Goal: Task Accomplishment & Management: Complete application form

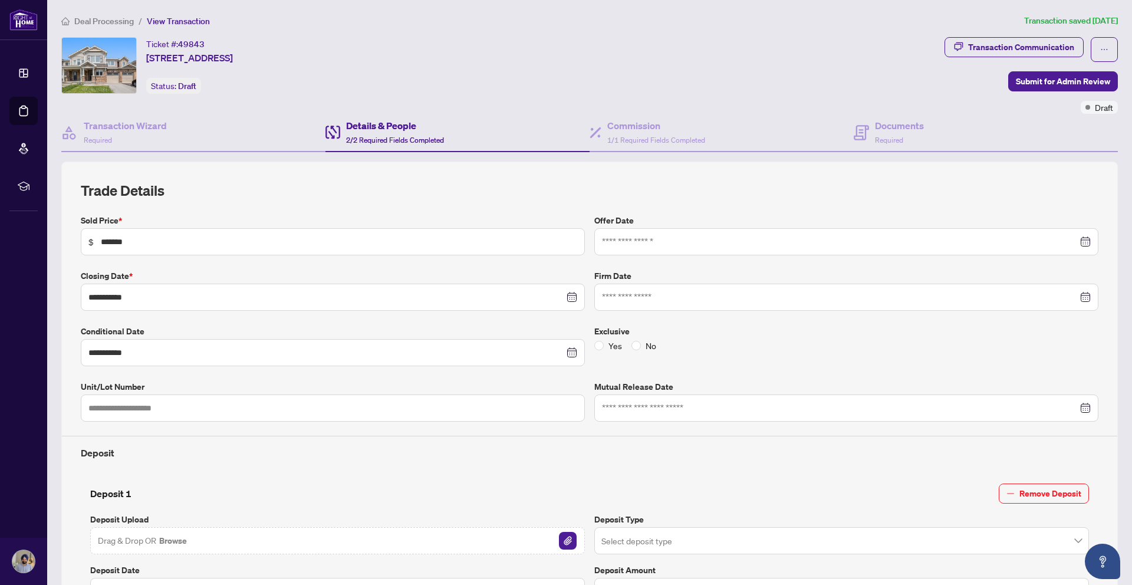
scroll to position [335, 0]
click at [104, 131] on h4 "Transaction Wizard" at bounding box center [125, 126] width 83 height 14
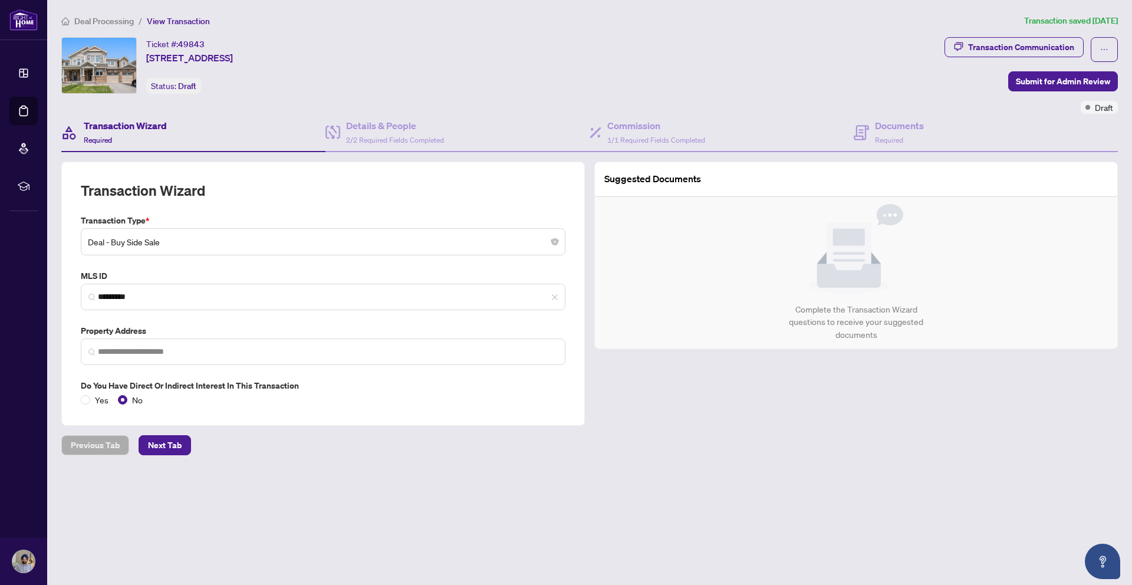
type input "**********"
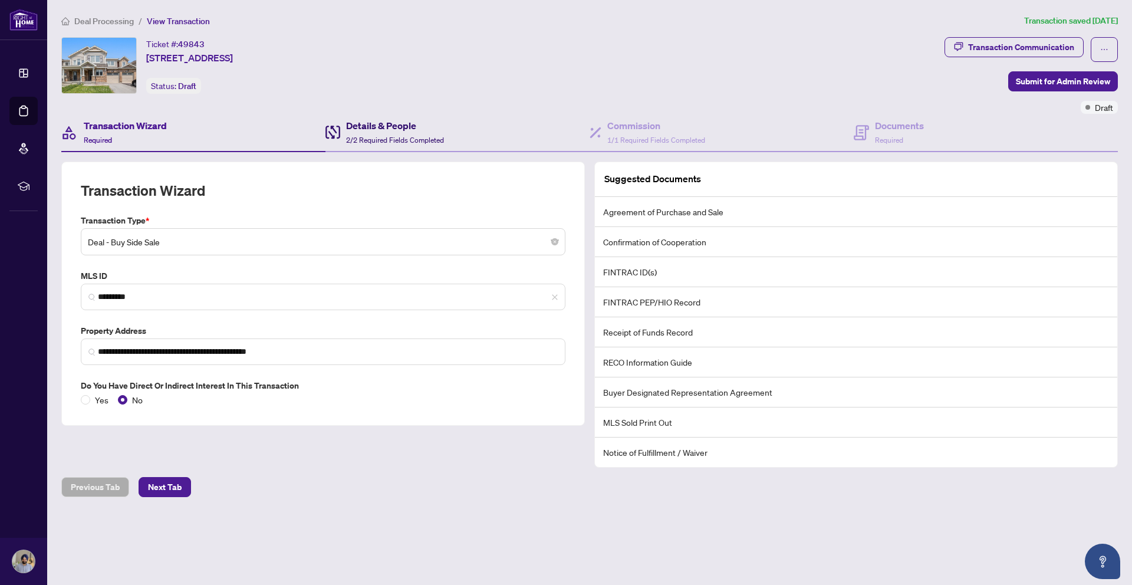
click at [381, 127] on h4 "Details & People" at bounding box center [395, 126] width 98 height 14
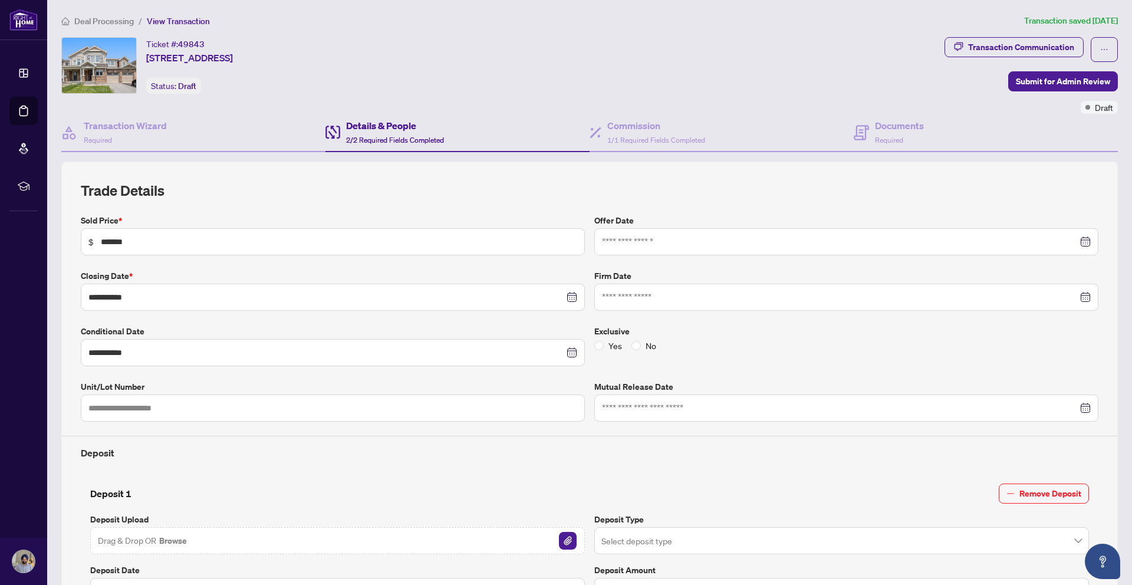
type input "**********"
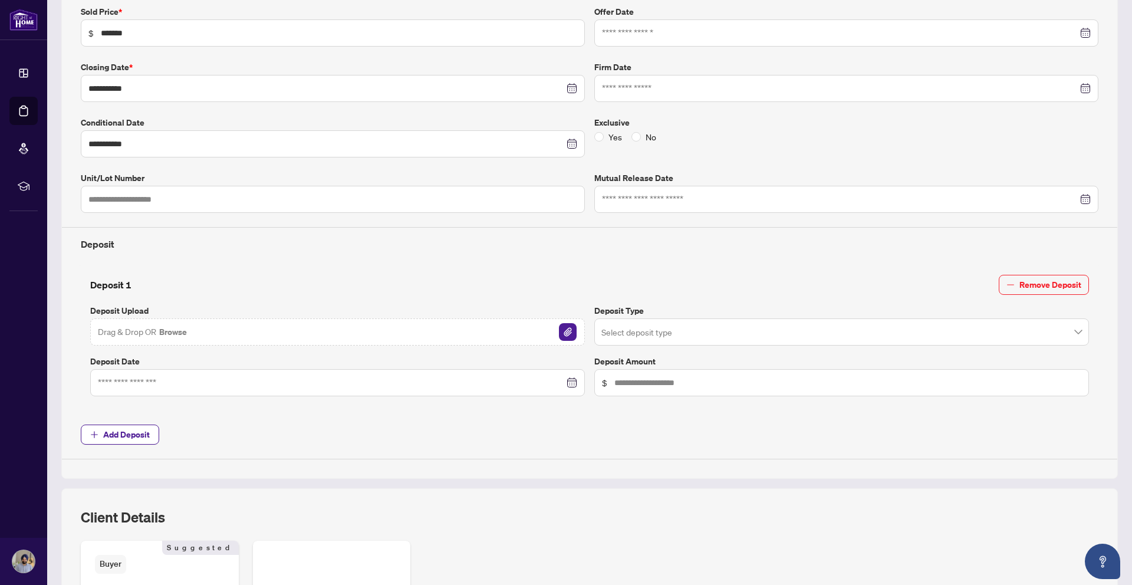
scroll to position [336, 0]
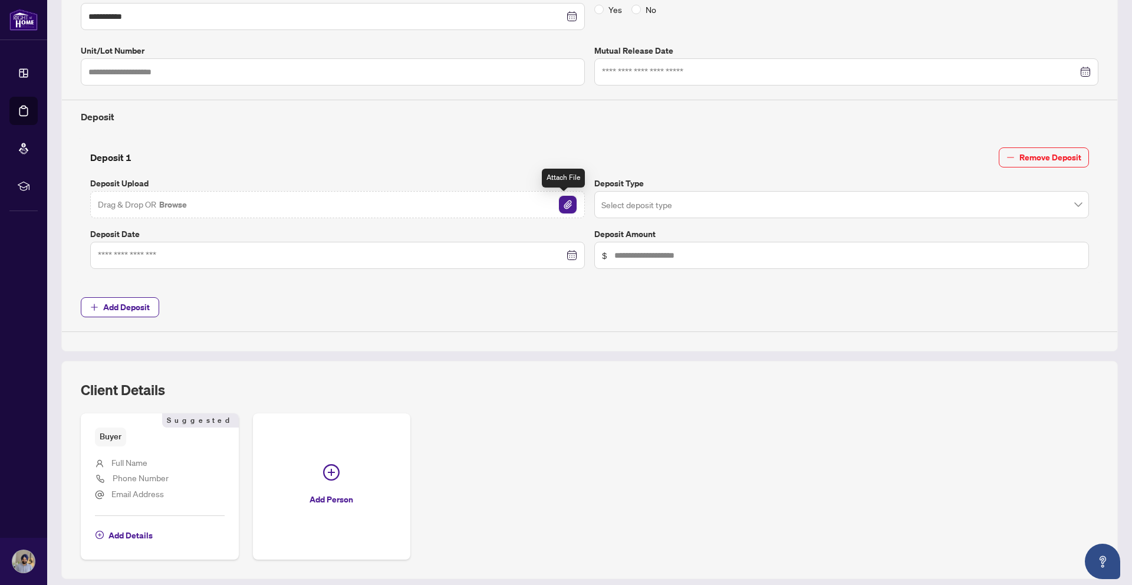
click at [568, 203] on img "button" at bounding box center [568, 205] width 18 height 18
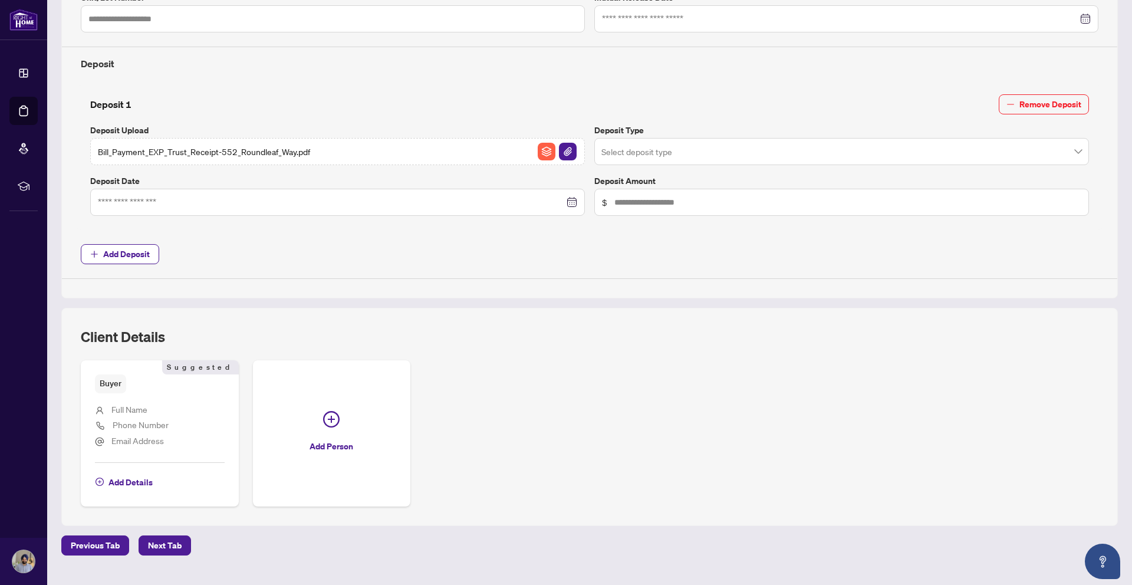
scroll to position [381, 0]
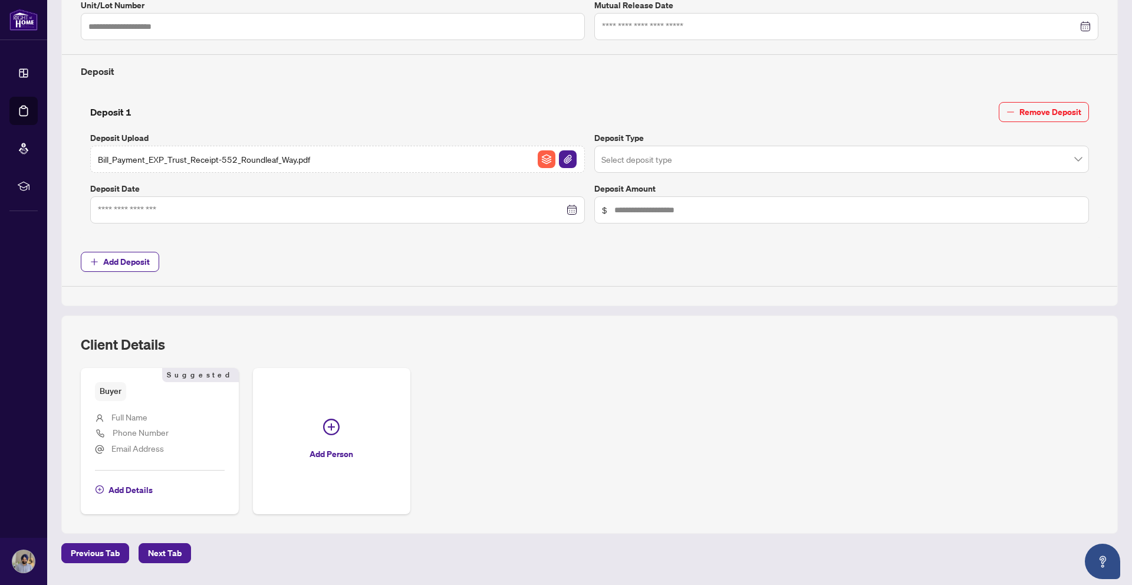
click at [399, 257] on span "Add Deposit" at bounding box center [590, 262] width 1018 height 20
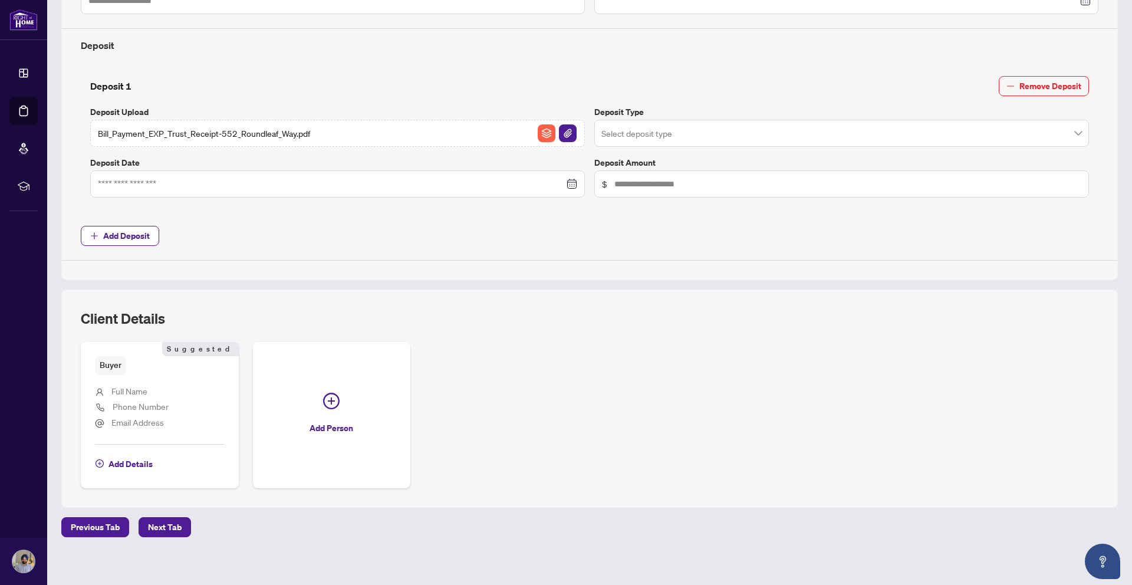
scroll to position [410, 0]
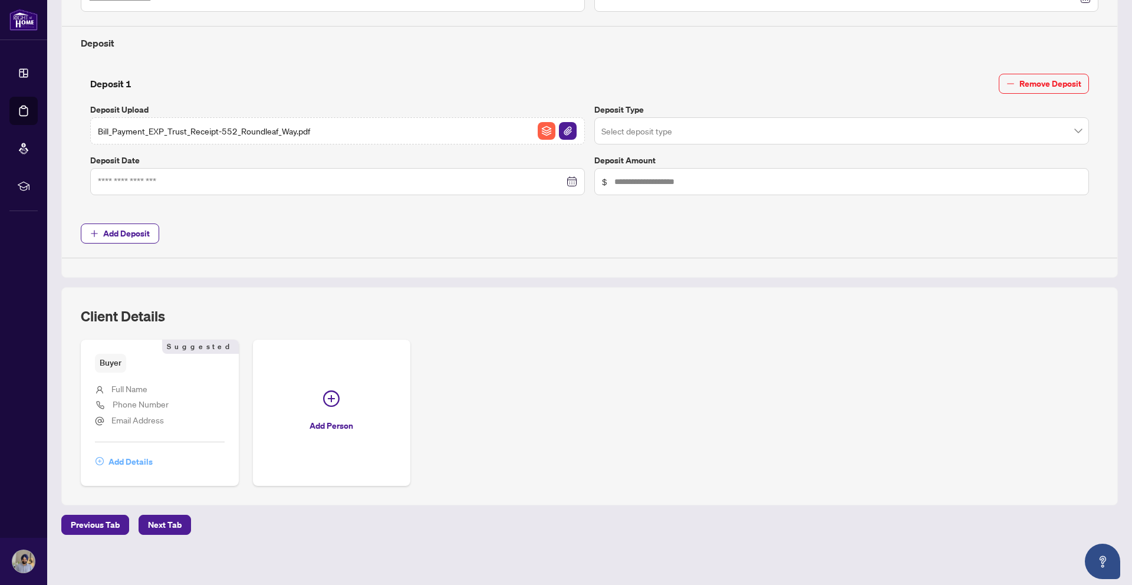
click at [132, 460] on span "Add Details" at bounding box center [130, 461] width 44 height 19
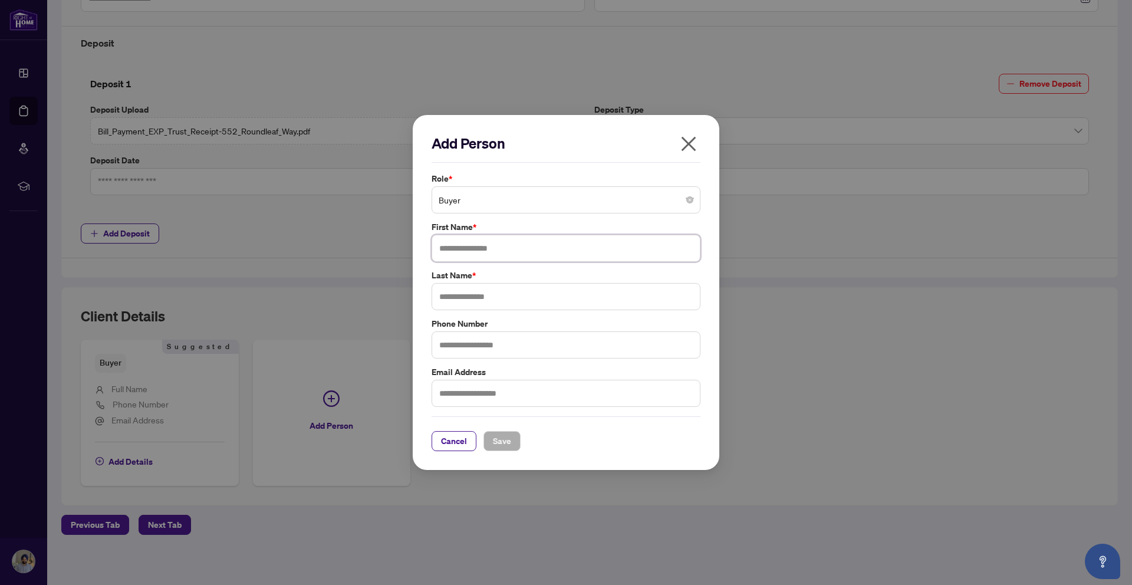
click at [520, 248] on input "text" at bounding box center [566, 248] width 269 height 27
type input "**********"
click at [529, 304] on input "text" at bounding box center [566, 296] width 269 height 27
type input "*********"
click at [578, 348] on input "text" at bounding box center [566, 344] width 269 height 27
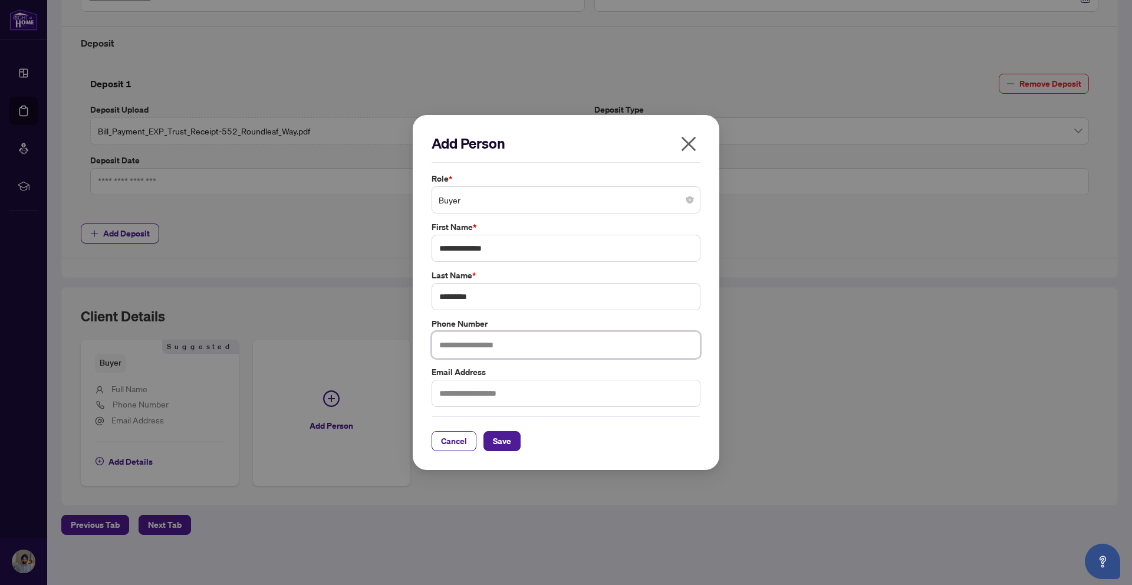
click at [578, 348] on input "text" at bounding box center [566, 344] width 269 height 27
click at [496, 443] on span "Save" at bounding box center [502, 441] width 18 height 19
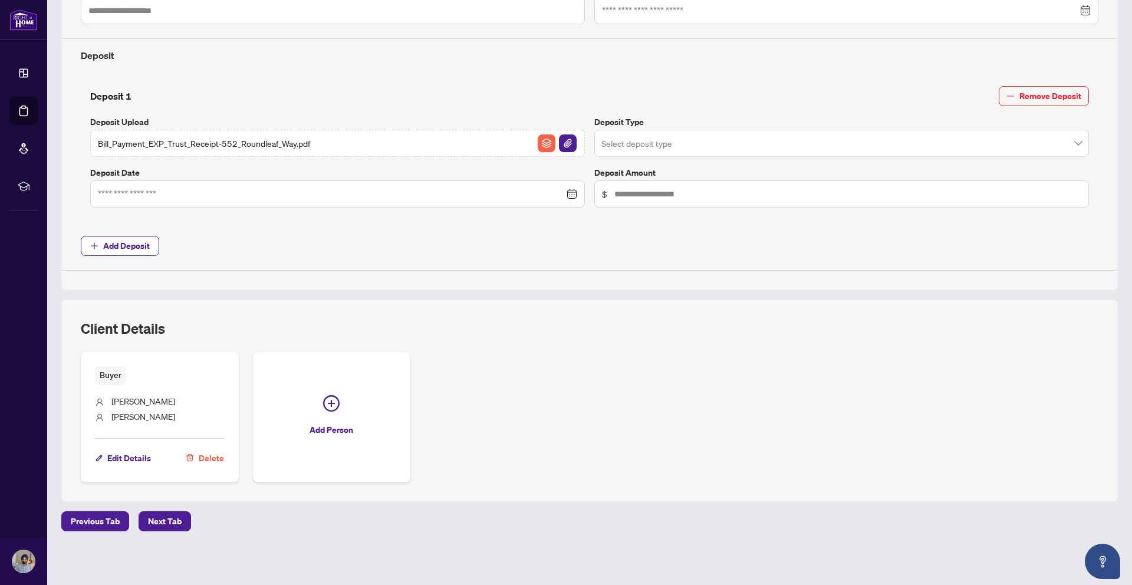
scroll to position [399, 0]
click at [533, 276] on div "**********" at bounding box center [589, 26] width 1057 height 526
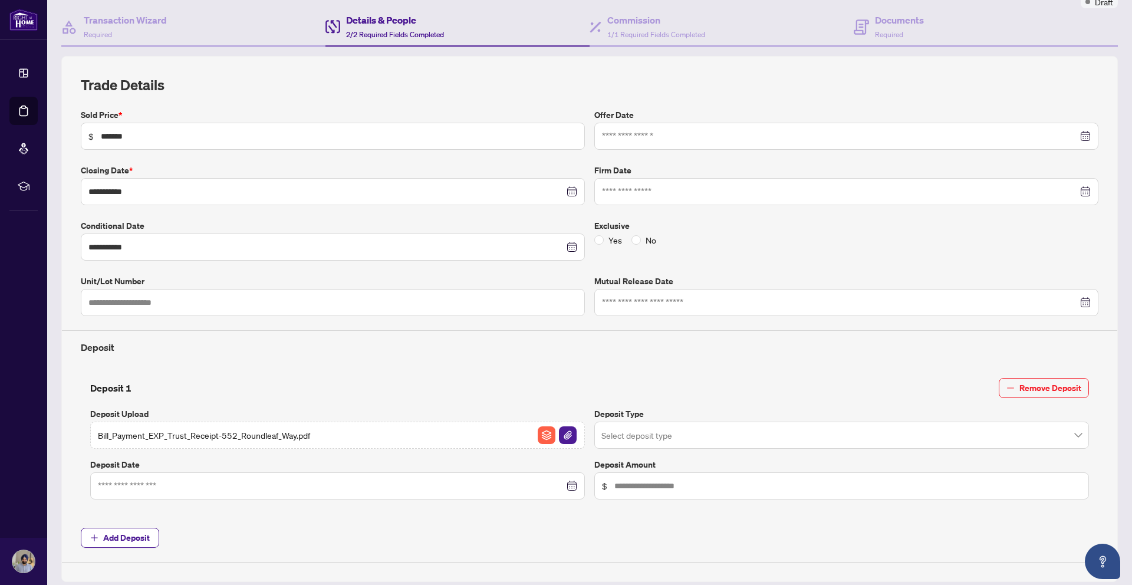
scroll to position [32, 0]
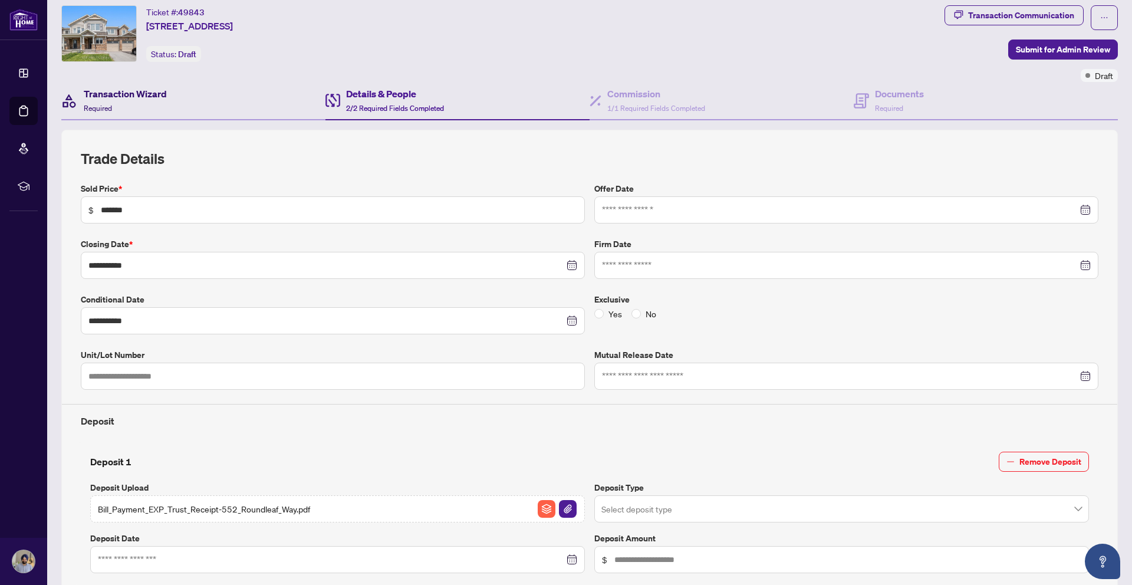
click at [136, 103] on div "Transaction Wizard Required" at bounding box center [125, 101] width 83 height 28
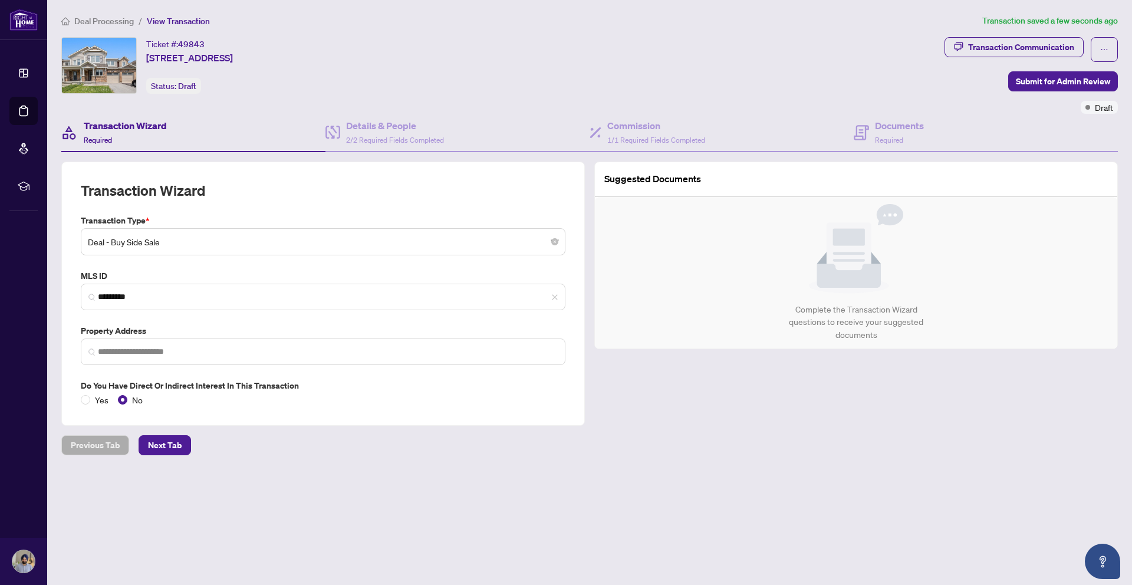
type input "**********"
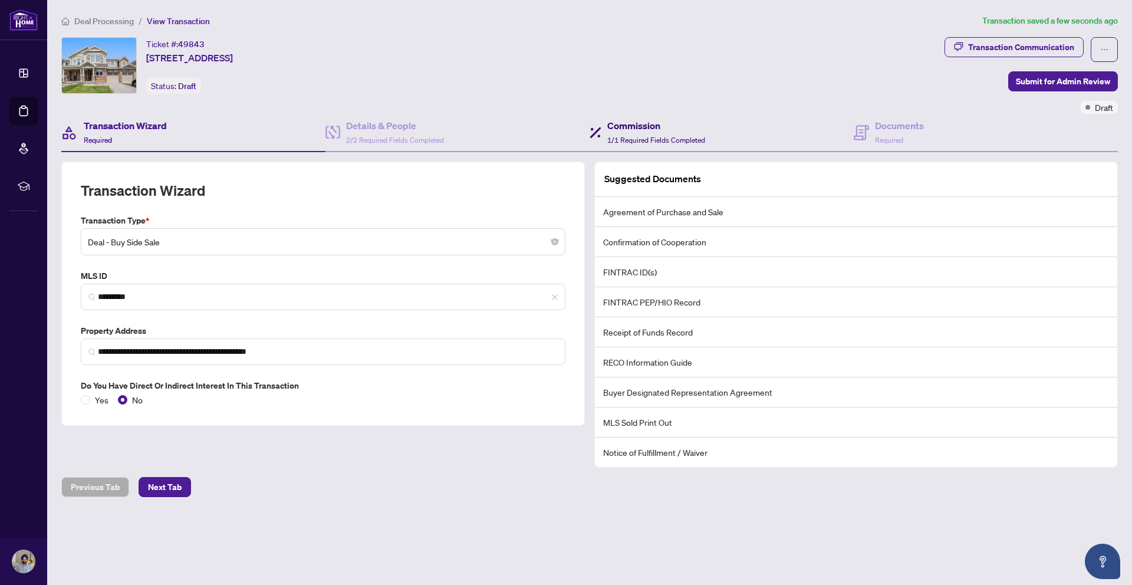
click at [657, 145] on div "Commission 1/1 Required Fields Completed" at bounding box center [656, 133] width 98 height 28
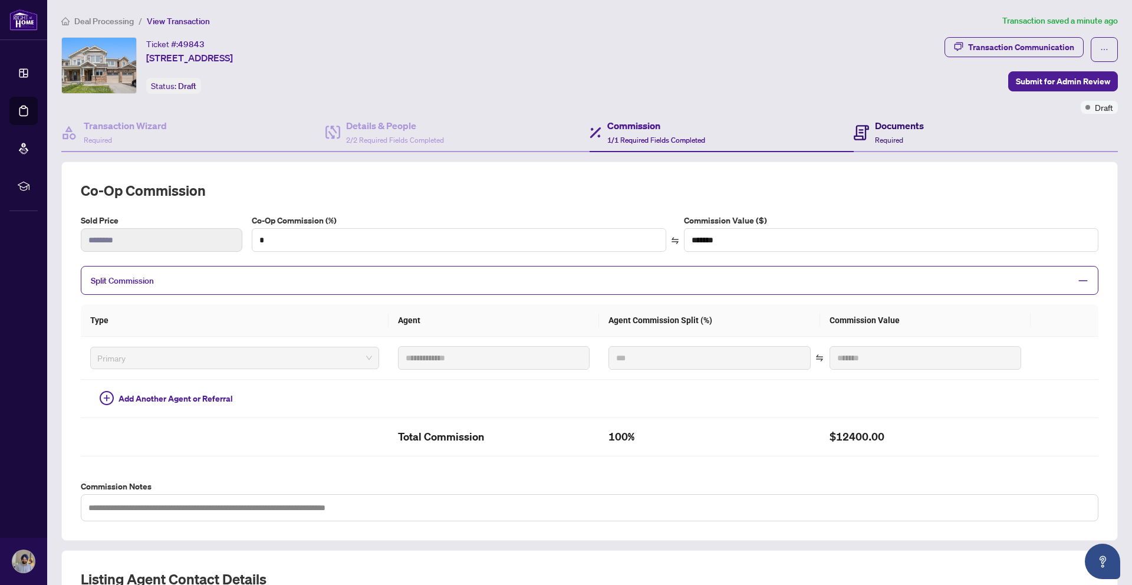
click at [916, 133] on div "Documents Required" at bounding box center [899, 133] width 49 height 28
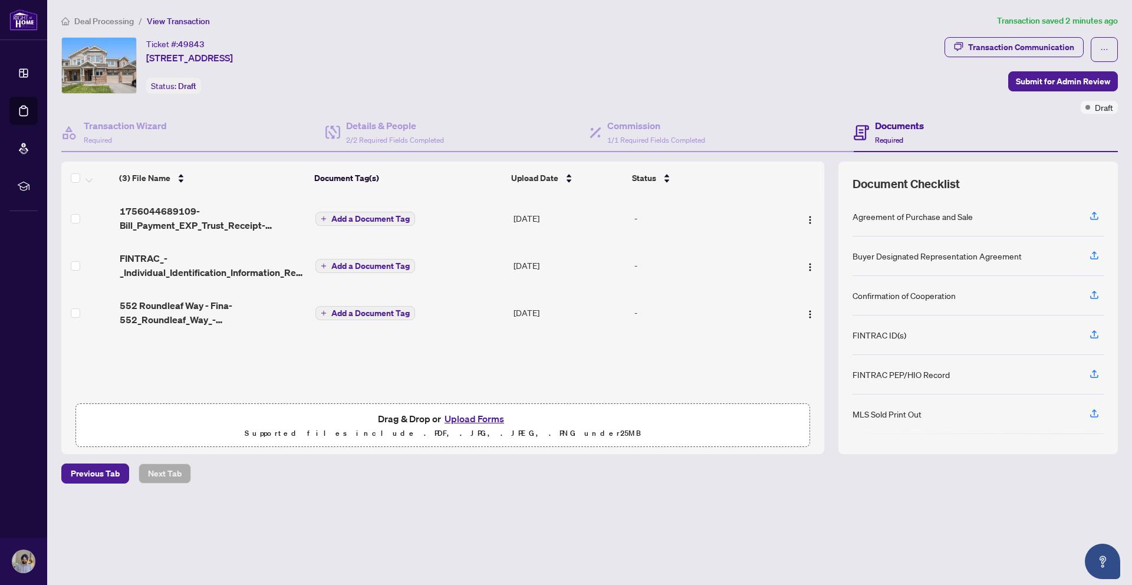
click at [397, 215] on span "Add a Document Tag" at bounding box center [370, 219] width 78 height 8
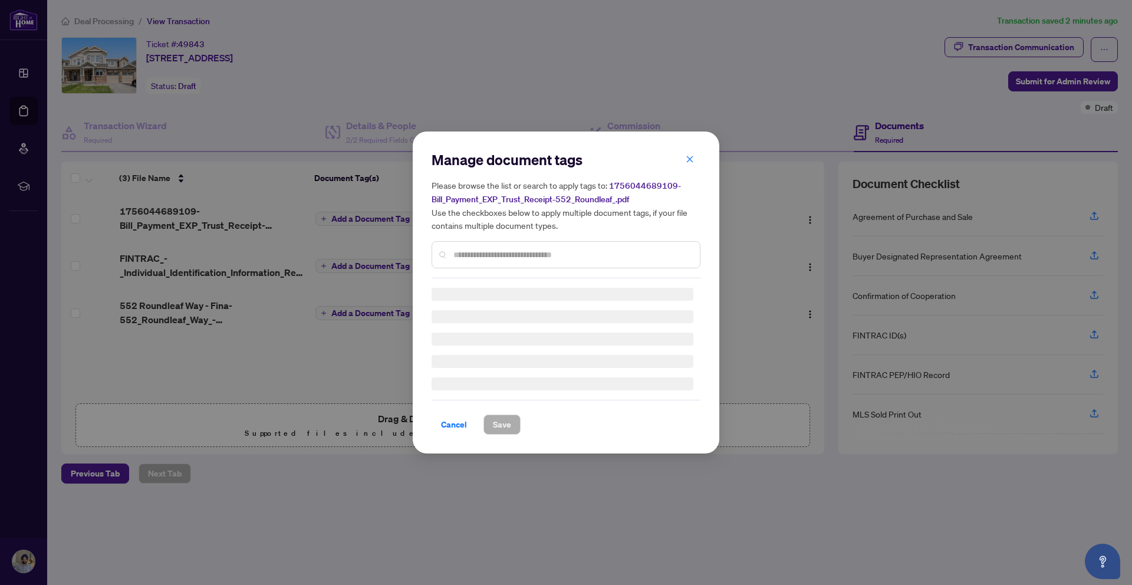
click at [516, 254] on div "Manage document tags Please browse the list or search to apply tags to: 1756044…" at bounding box center [566, 214] width 269 height 128
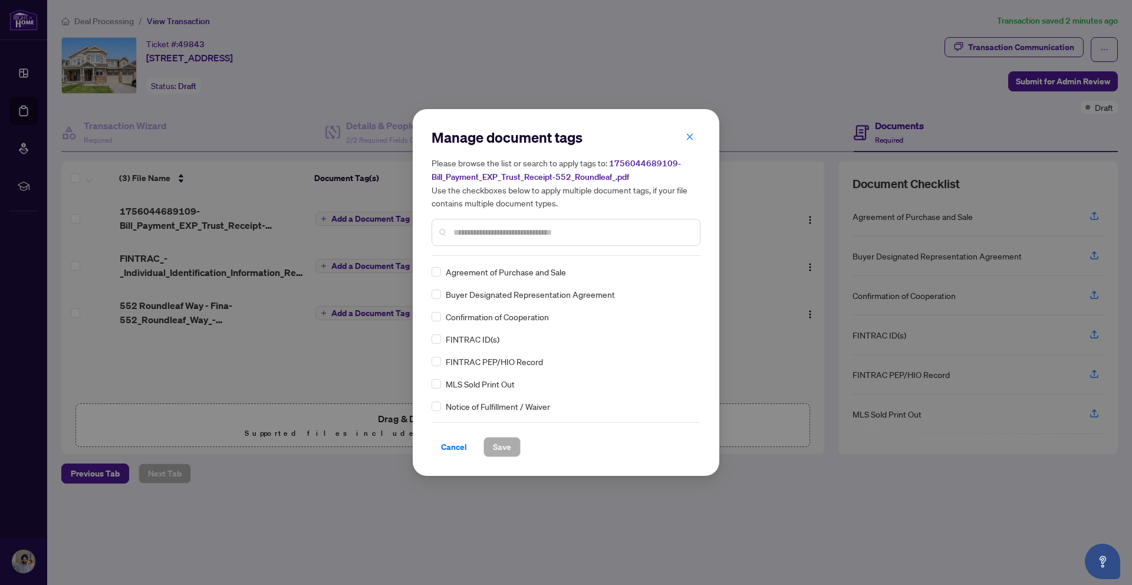
click at [524, 237] on input "text" at bounding box center [571, 232] width 237 height 13
type input "*******"
click at [509, 448] on span "Save" at bounding box center [502, 446] width 18 height 19
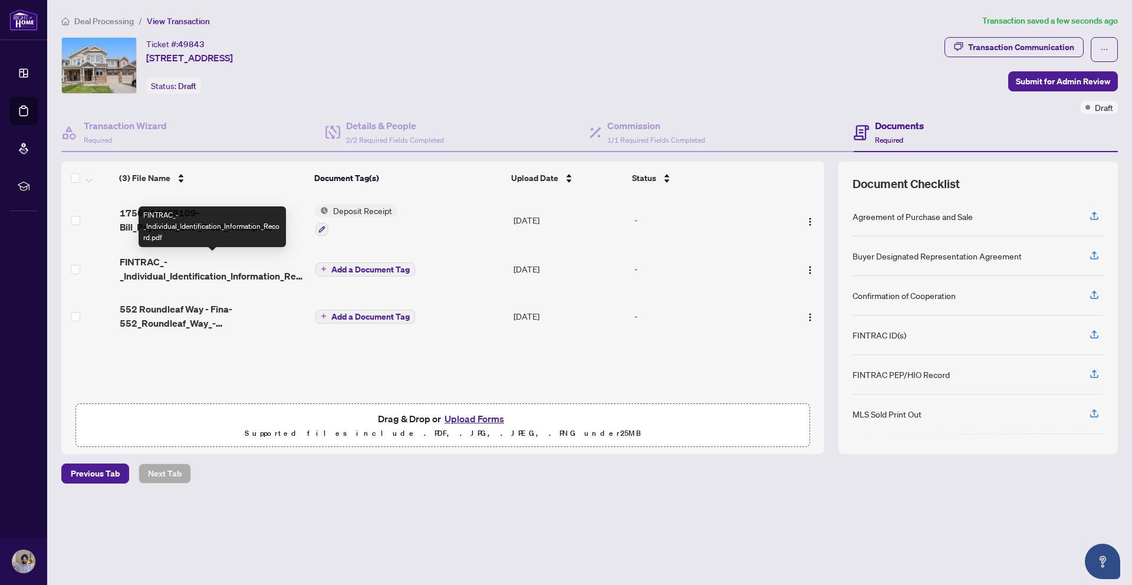
click at [134, 258] on span "FINTRAC_-_Individual_Identification_Information_Record.pdf" at bounding box center [213, 269] width 187 height 28
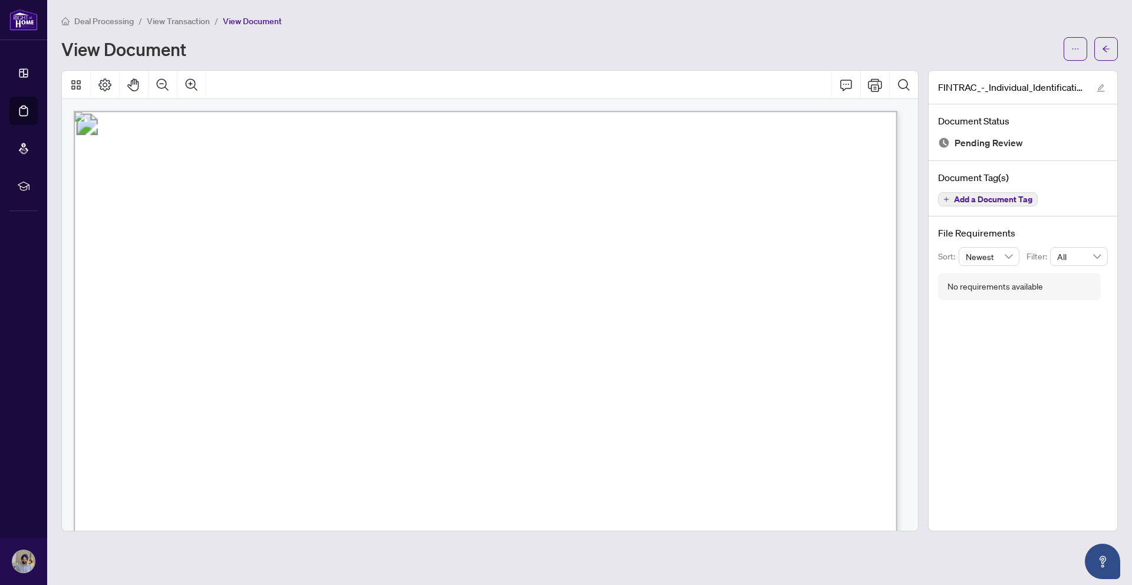
click at [1019, 198] on span "Add a Document Tag" at bounding box center [993, 199] width 78 height 8
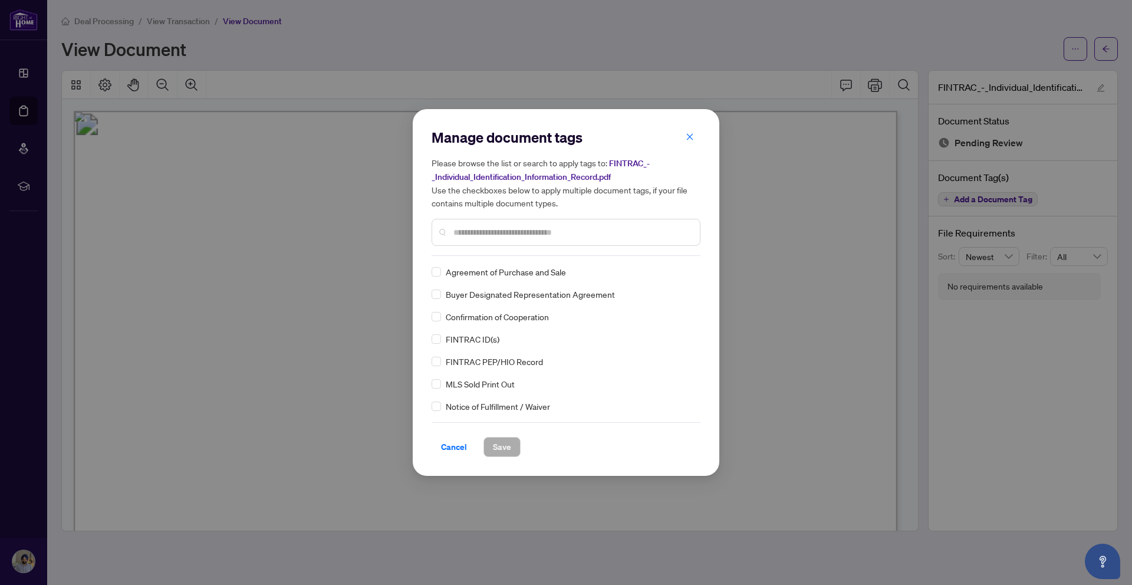
click at [568, 249] on div "Manage document tags Please browse the list or search to apply tags to: FINTRAC…" at bounding box center [566, 192] width 269 height 128
click at [568, 233] on input "text" at bounding box center [571, 232] width 237 height 13
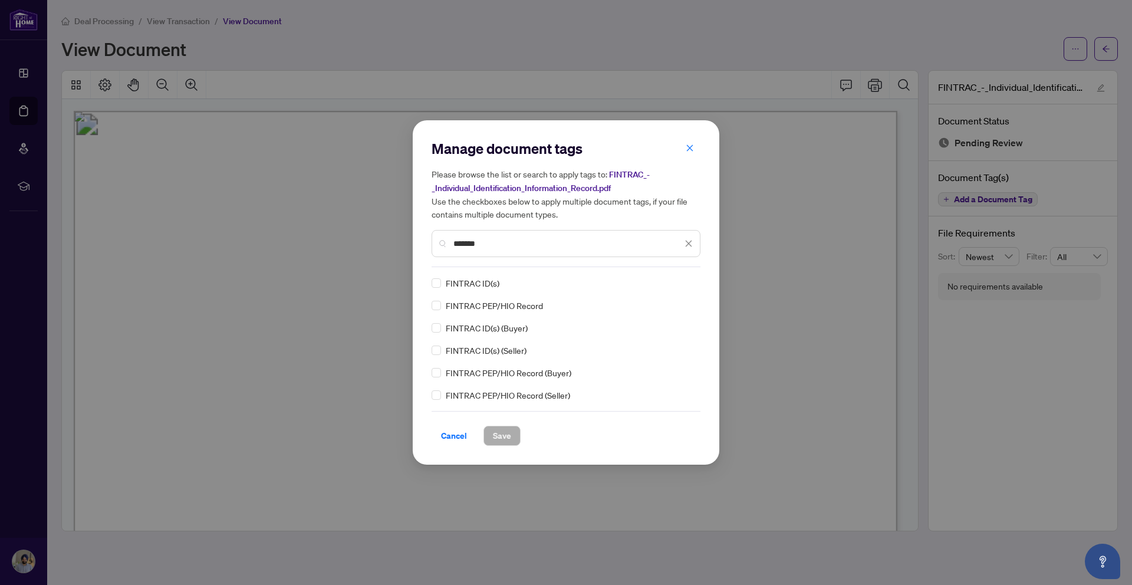
type input "*******"
click at [503, 438] on span "Save" at bounding box center [502, 435] width 18 height 19
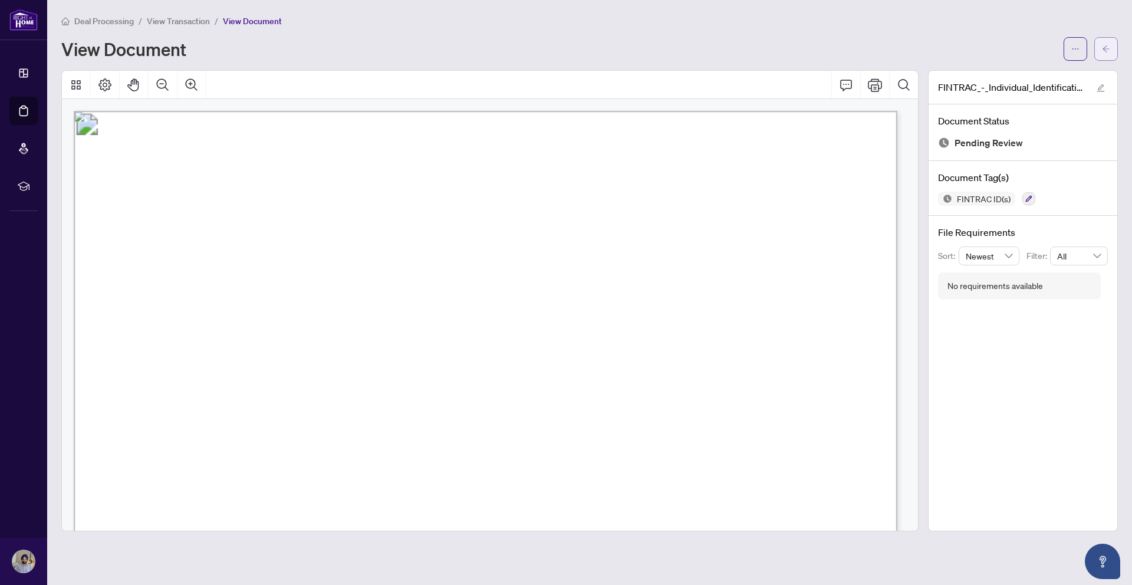
click at [1103, 55] on span "button" at bounding box center [1106, 49] width 8 height 19
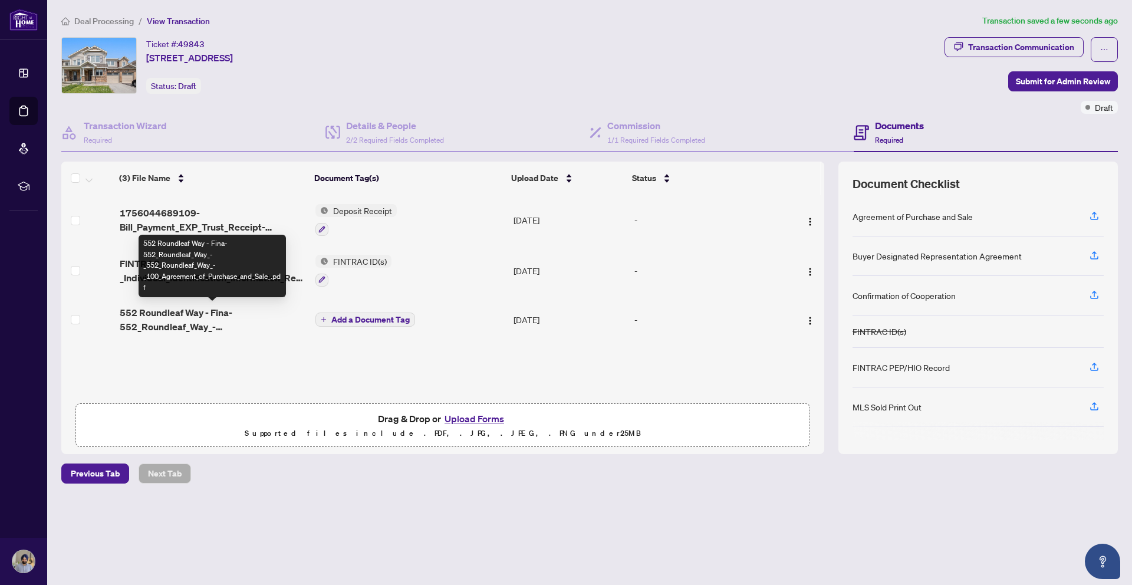
click at [149, 315] on span "552 Roundleaf Way - Fina-552_Roundleaf_Way_-_552_Roundleaf_Way_-_100_Agreement_…" at bounding box center [213, 319] width 187 height 28
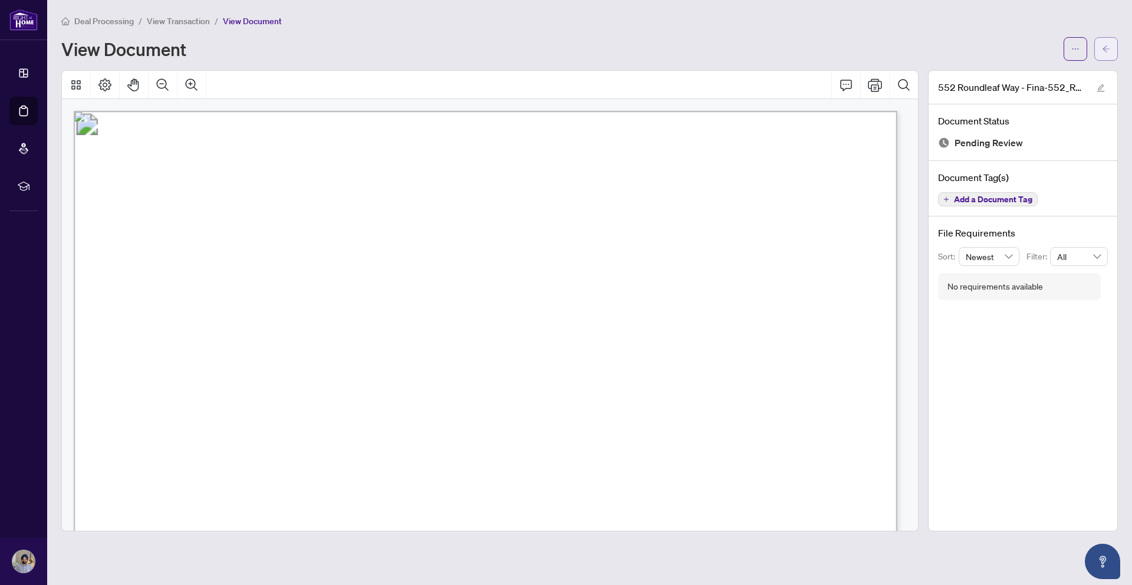
click at [1102, 52] on span "button" at bounding box center [1106, 49] width 8 height 19
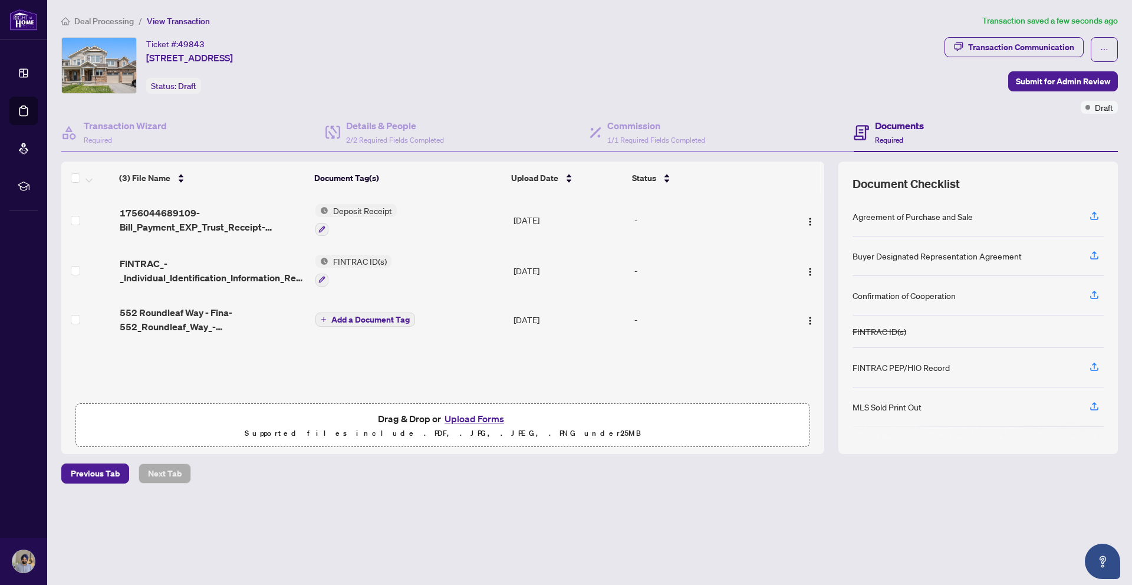
click at [374, 319] on span "Add a Document Tag" at bounding box center [370, 319] width 78 height 8
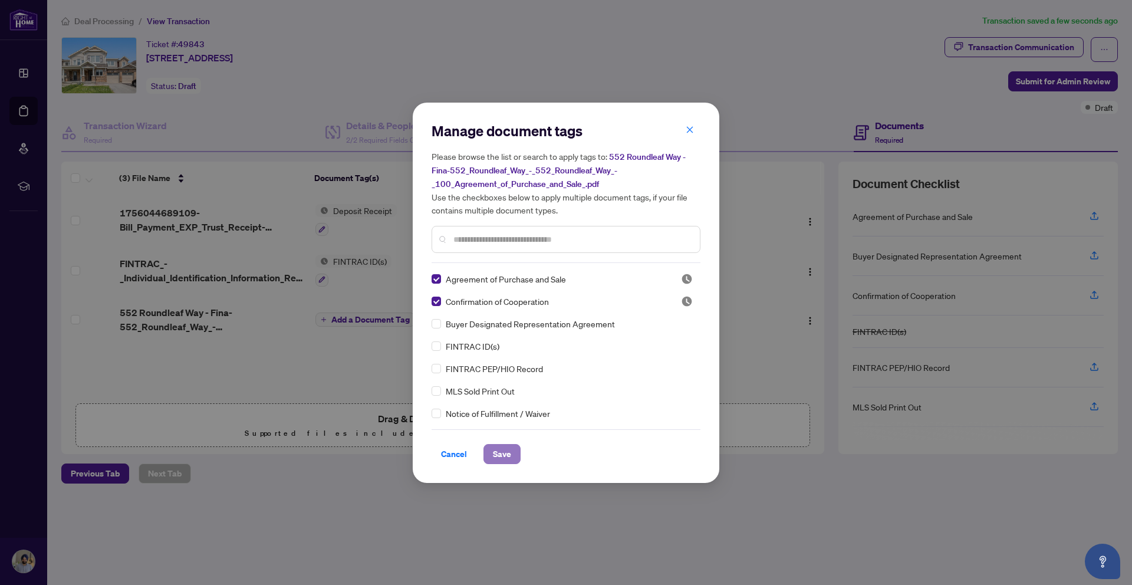
click at [502, 462] on span "Save" at bounding box center [502, 454] width 18 height 19
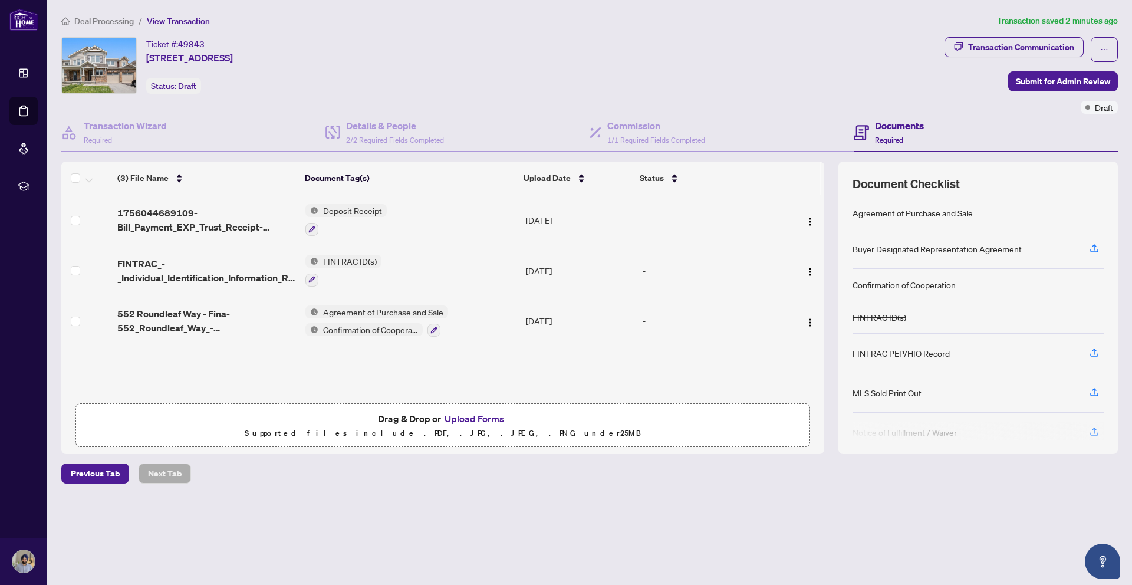
click at [473, 418] on button "Upload Forms" at bounding box center [474, 418] width 67 height 15
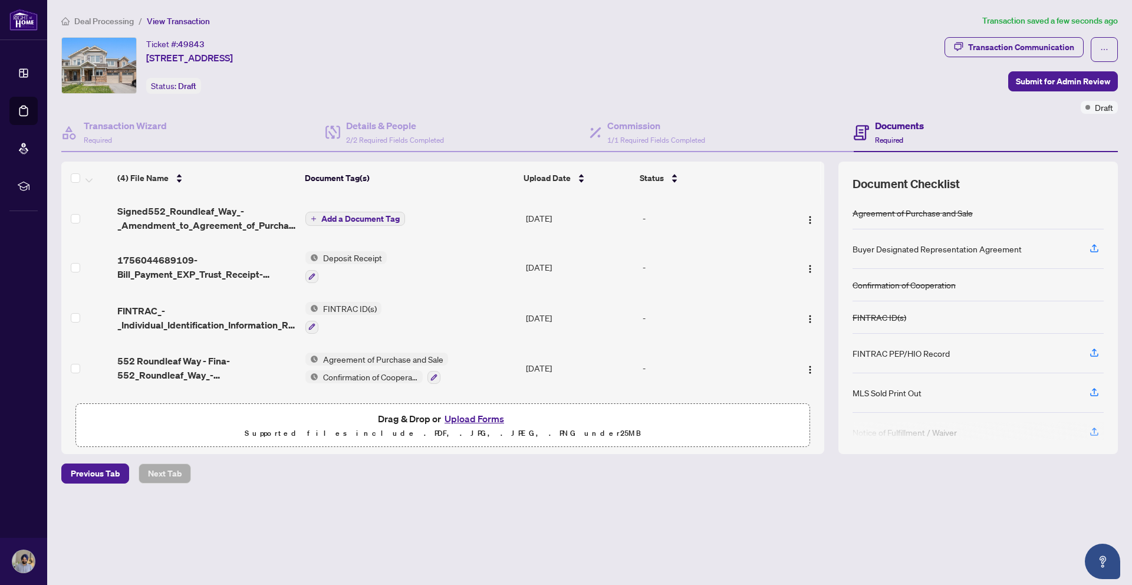
click at [360, 216] on span "Add a Document Tag" at bounding box center [360, 219] width 78 height 8
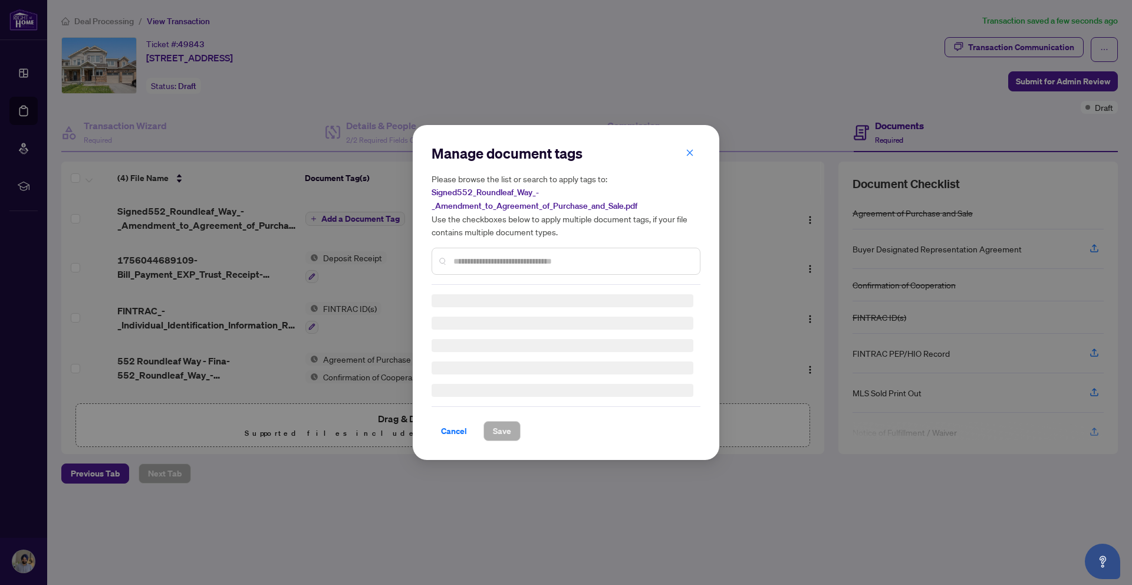
click at [539, 260] on div "Manage document tags Please browse the list or search to apply tags to: Signed5…" at bounding box center [566, 214] width 269 height 141
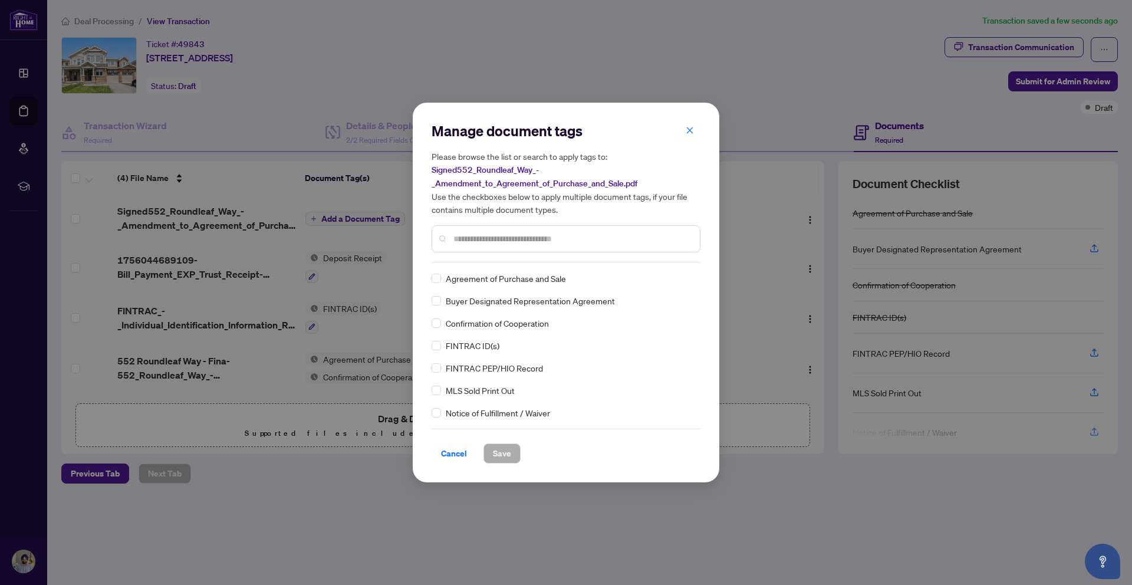
click at [549, 239] on input "text" at bounding box center [571, 238] width 237 height 13
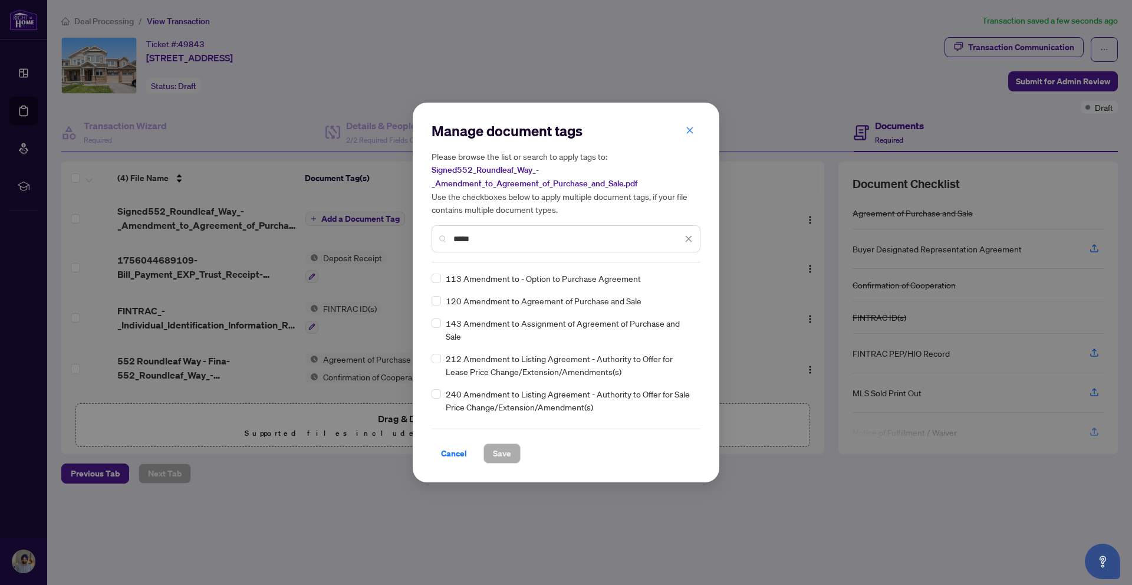
type input "*****"
click at [511, 454] on button "Save" at bounding box center [501, 453] width 37 height 20
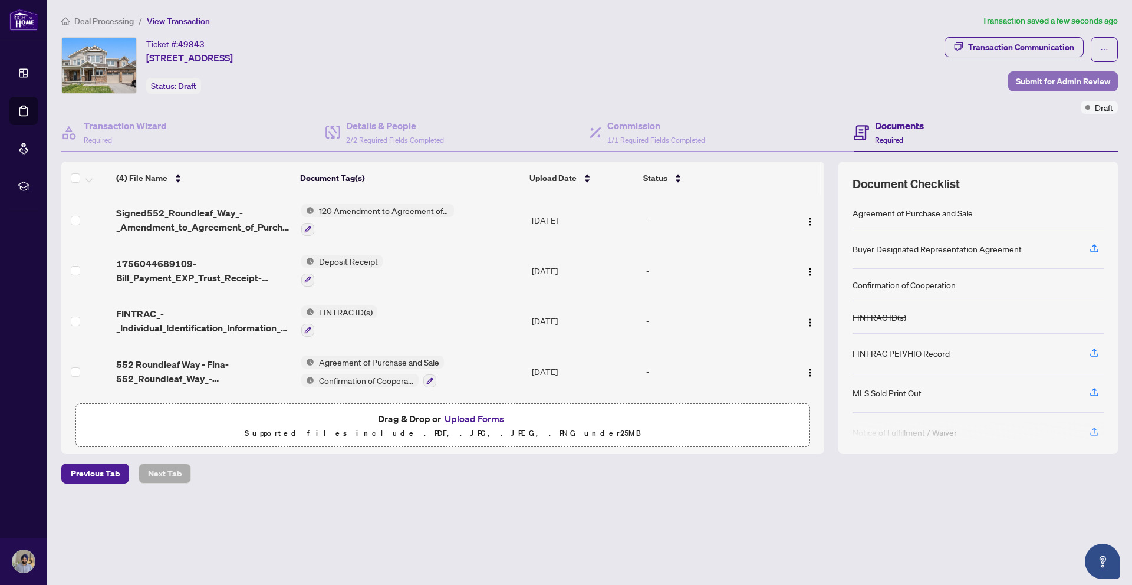
click at [1042, 85] on span "Submit for Admin Review" at bounding box center [1063, 81] width 94 height 19
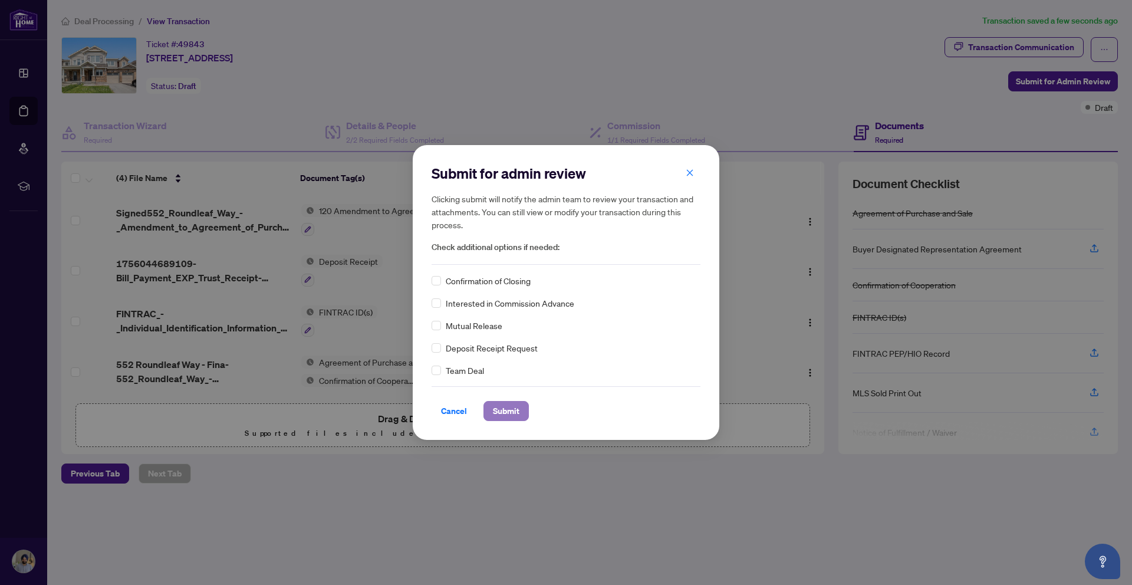
click at [512, 416] on span "Submit" at bounding box center [506, 411] width 27 height 19
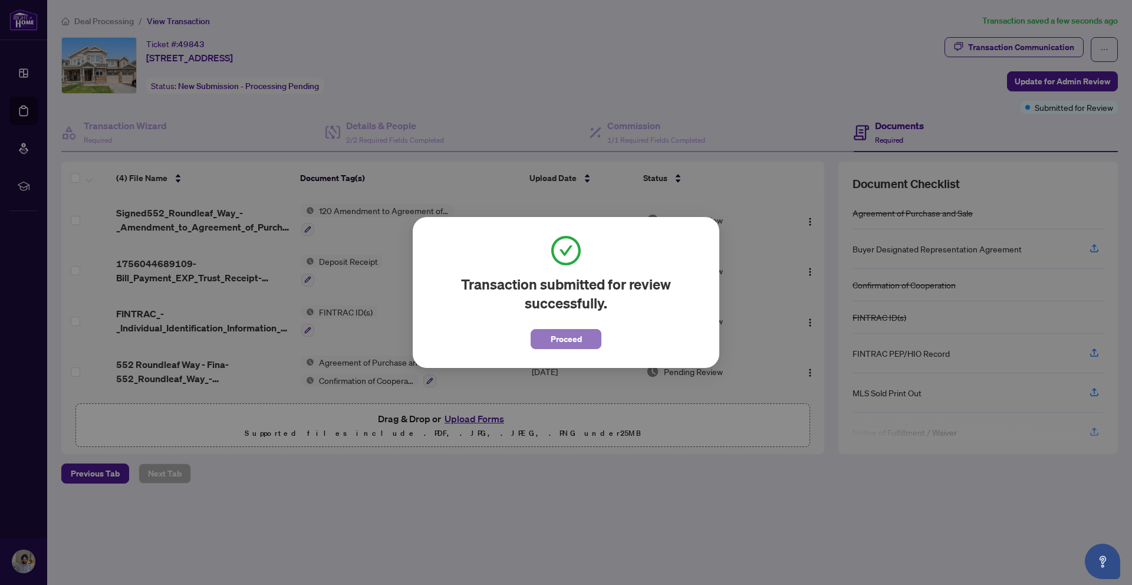
click at [574, 343] on span "Proceed" at bounding box center [566, 339] width 31 height 19
